Goal: Check status: Check status

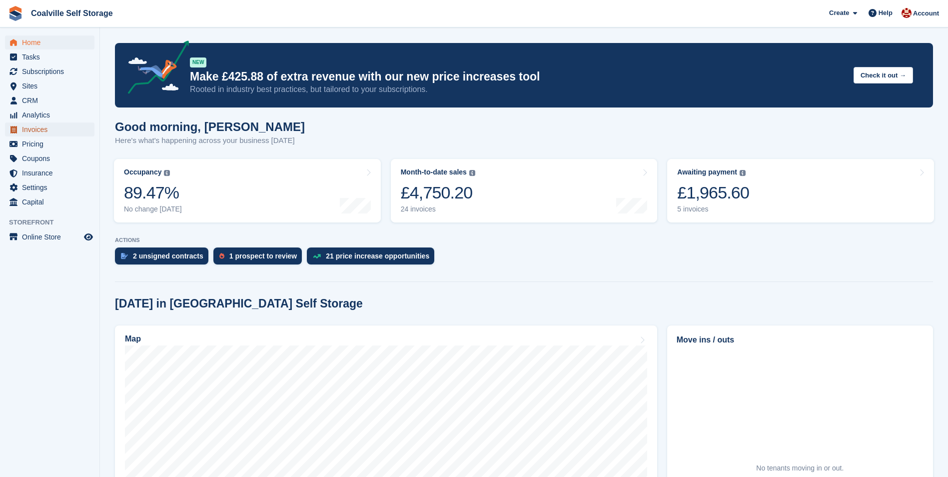
drag, startPoint x: 42, startPoint y: 126, endPoint x: 48, endPoint y: 126, distance: 6.0
click at [42, 126] on span "Invoices" at bounding box center [52, 129] width 60 height 14
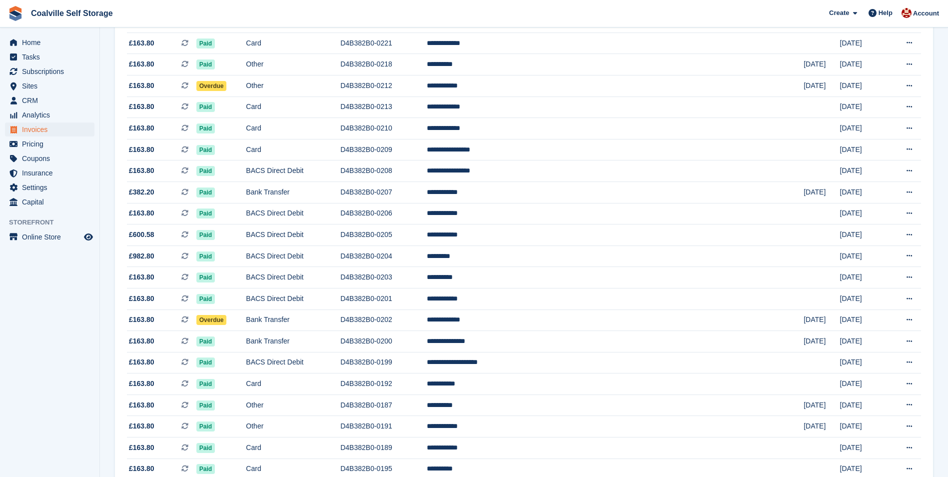
scroll to position [499, 0]
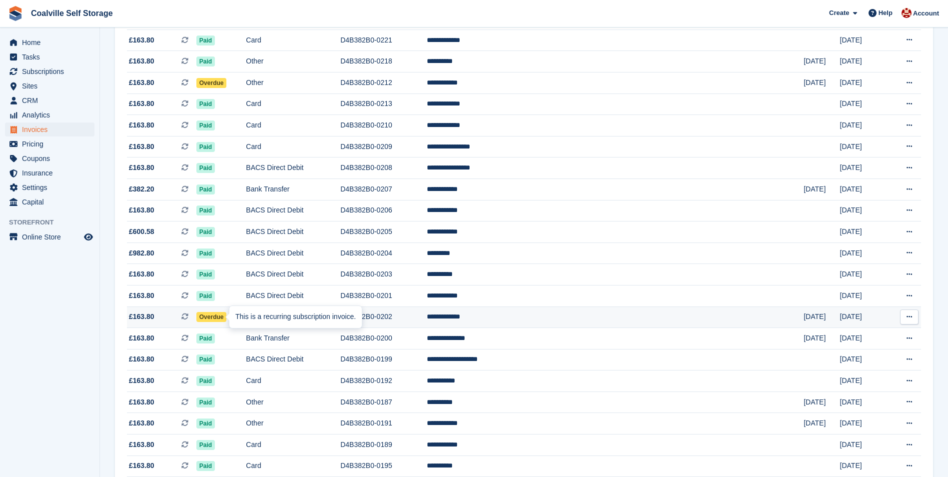
click at [340, 319] on td "Bank Transfer" at bounding box center [293, 316] width 94 height 21
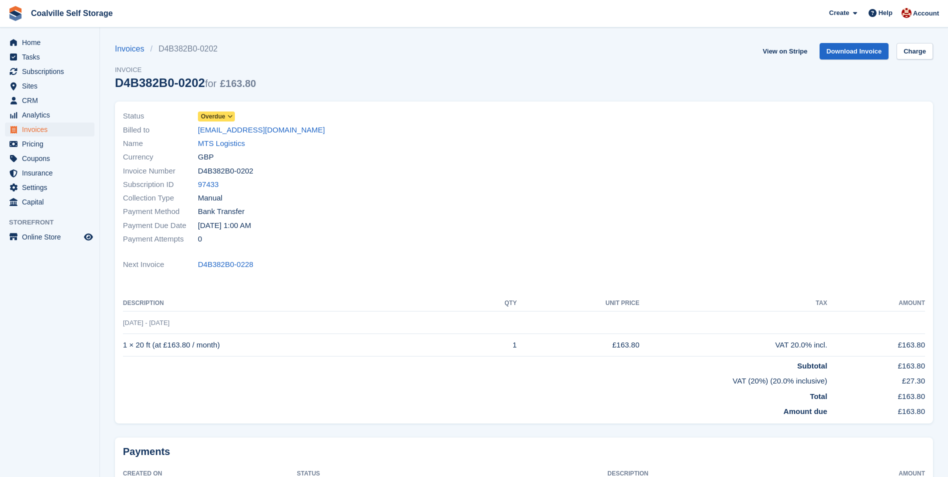
click at [221, 119] on span "Overdue" at bounding box center [213, 116] width 24 height 9
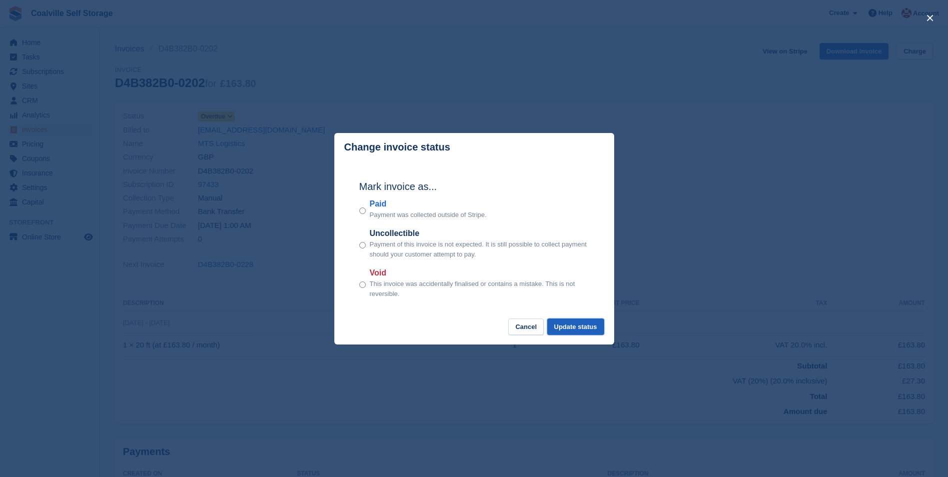
click at [589, 331] on button "Update status" at bounding box center [575, 326] width 57 height 16
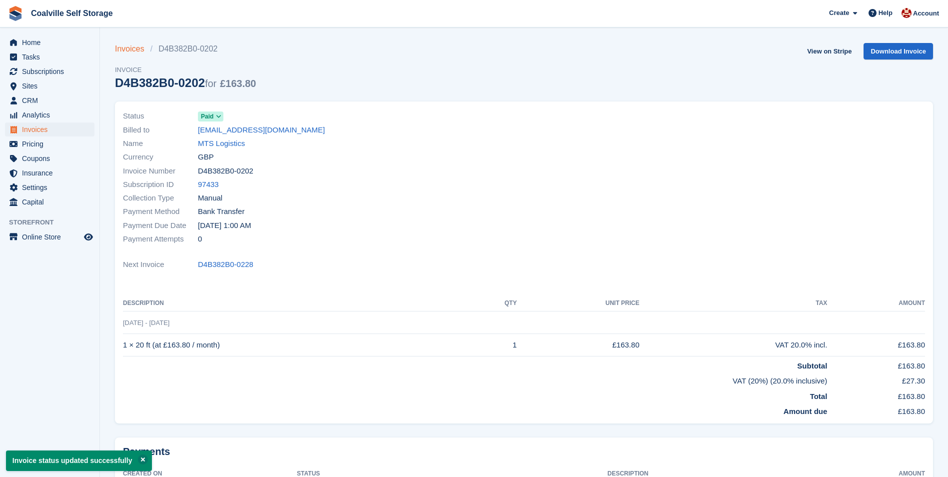
click at [131, 47] on link "Invoices" at bounding box center [132, 49] width 35 height 12
